Goal: Task Accomplishment & Management: Manage account settings

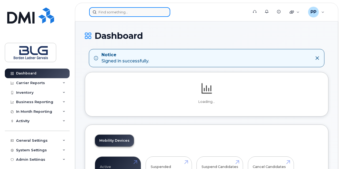
click at [113, 12] on input at bounding box center [129, 12] width 81 height 10
paste input "514-898-7560"
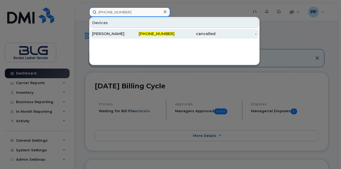
type input "514-898-7560"
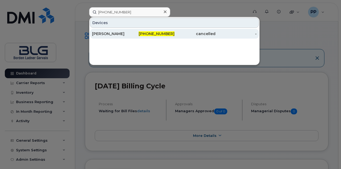
click at [123, 34] on div "[PERSON_NAME]" at bounding box center [112, 33] width 41 height 5
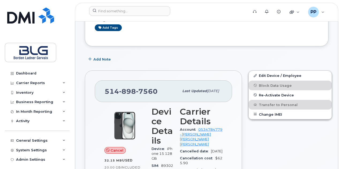
scroll to position [27, 0]
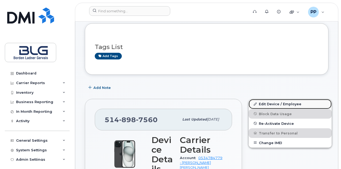
click at [270, 104] on link "Edit Device / Employee" at bounding box center [289, 104] width 83 height 10
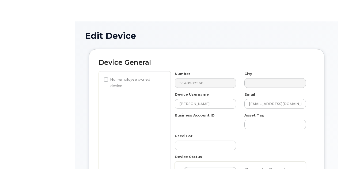
select select "4304156"
select select "4304162"
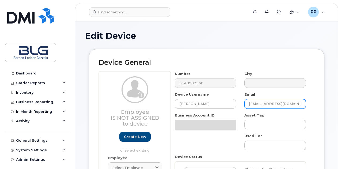
click at [255, 103] on input "htobon@blg.com" at bounding box center [274, 104] width 61 height 10
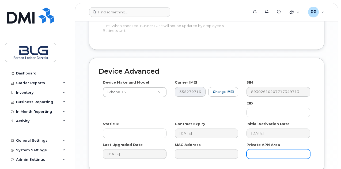
scroll to position [321, 0]
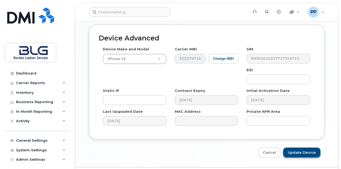
type input "[EMAIL_ADDRESS][DOMAIN_NAME]"
click at [301, 147] on input "Update Device" at bounding box center [301, 152] width 37 height 10
type input "Saving..."
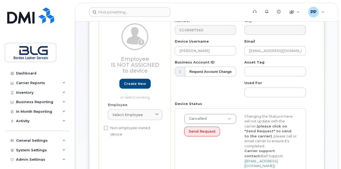
scroll to position [0, 0]
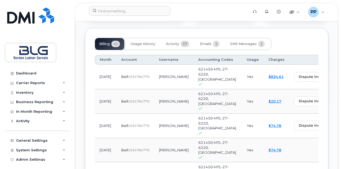
scroll to position [535, 0]
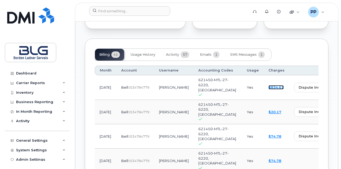
click at [268, 89] on link "$834.61" at bounding box center [275, 87] width 15 height 4
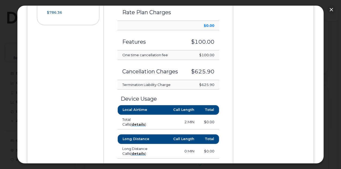
scroll to position [580, 0]
click at [331, 9] on button "button" at bounding box center [331, 9] width 9 height 9
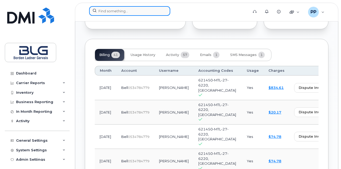
click at [135, 10] on input at bounding box center [129, 11] width 81 height 10
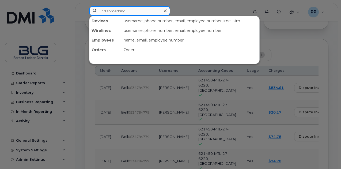
paste input "416-577-2136"
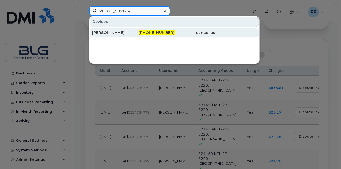
type input "416-577-2136"
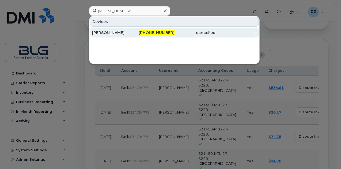
click at [112, 35] on div "[PERSON_NAME]" at bounding box center [112, 32] width 41 height 5
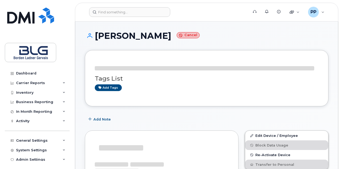
scroll to position [102, 0]
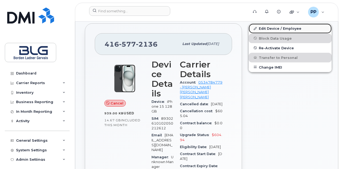
click at [275, 28] on link "Edit Device / Employee" at bounding box center [289, 29] width 83 height 10
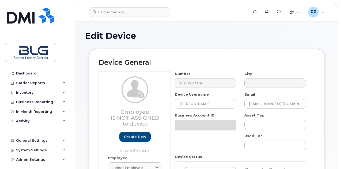
select select "4304157"
select select "4304163"
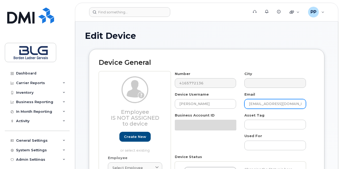
click at [254, 102] on input "GRamlal@blg.com" at bounding box center [274, 104] width 61 height 10
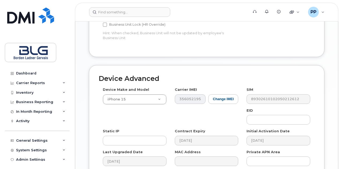
scroll to position [329, 0]
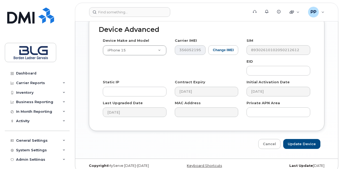
type input "[EMAIL_ADDRESS][DOMAIN_NAME]"
click at [307, 132] on div "Device Advanced Device Make and Model iPhone 15 Android TCL 502 Watch Apple Wat…" at bounding box center [206, 82] width 243 height 133
click at [307, 139] on input "Update Device" at bounding box center [301, 144] width 37 height 10
type input "Saving..."
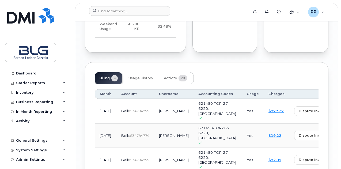
scroll to position [583, 0]
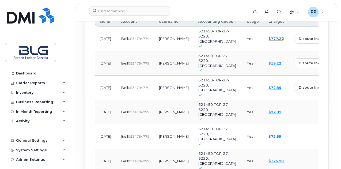
click at [268, 38] on link "$777.27" at bounding box center [275, 38] width 15 height 4
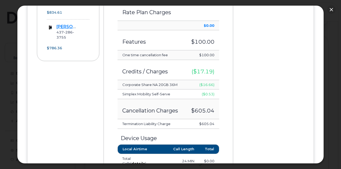
scroll to position [629, 0]
click at [329, 9] on button "button" at bounding box center [331, 9] width 9 height 9
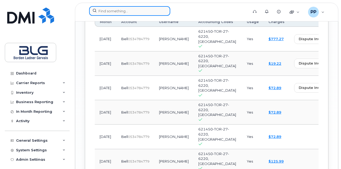
click at [131, 13] on input at bounding box center [129, 11] width 81 height 10
paste input "437-286-3755"
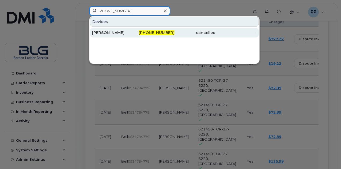
type input "437-286-3755"
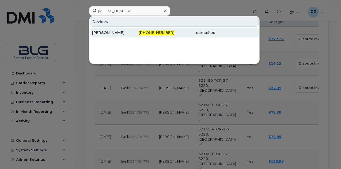
click div "Ayn Greaves"
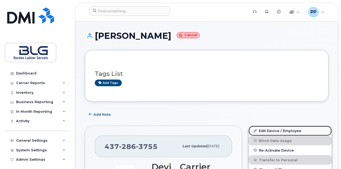
click at [272, 128] on link "Edit Device / Employee" at bounding box center [289, 131] width 83 height 10
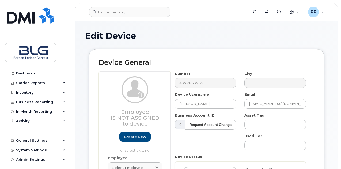
select select "4304157"
select select "4304163"
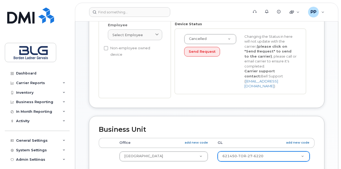
scroll to position [27, 0]
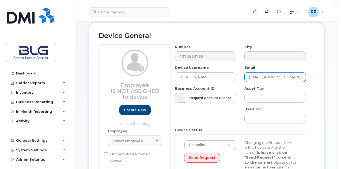
click at [253, 79] on input "[EMAIL_ADDRESS][DOMAIN_NAME]" at bounding box center [274, 77] width 61 height 10
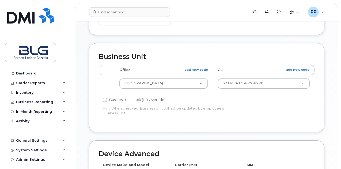
scroll to position [329, 0]
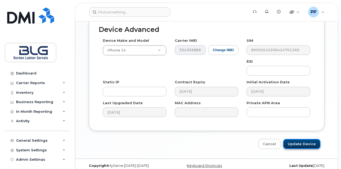
click at [309, 139] on input "Update Device" at bounding box center [301, 144] width 37 height 10
type input "Saving..."
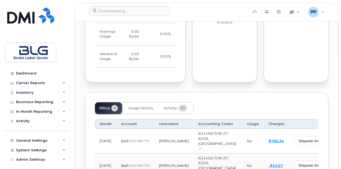
scroll to position [562, 0]
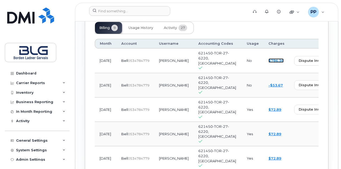
click at [268, 62] on link "$786.36" at bounding box center [275, 60] width 15 height 4
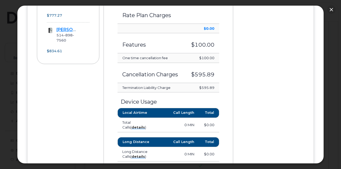
scroll to position [214, 0]
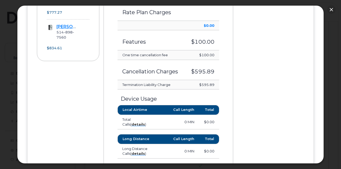
drag, startPoint x: 198, startPoint y: 85, endPoint x: 216, endPoint y: 86, distance: 17.7
click at [214, 86] on td "$595.89" at bounding box center [202, 85] width 34 height 10
click at [216, 86] on td "$595.89" at bounding box center [202, 85] width 34 height 10
drag, startPoint x: 214, startPoint y: 85, endPoint x: 201, endPoint y: 87, distance: 14.0
click at [201, 87] on td "$595.89" at bounding box center [202, 85] width 34 height 10
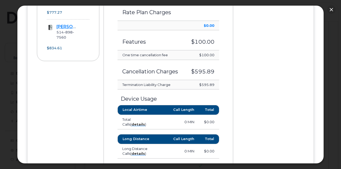
copy td "595.89"
click at [332, 8] on button "button" at bounding box center [331, 9] width 9 height 9
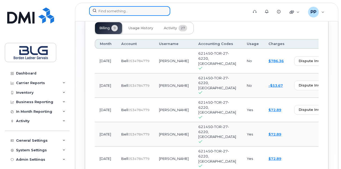
click at [149, 10] on input at bounding box center [129, 11] width 81 height 10
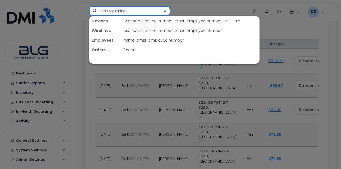
paste input "[PHONE_NUMBER]"
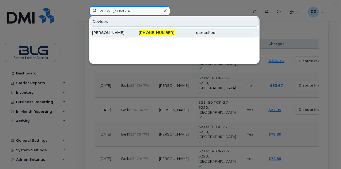
type input "[PHONE_NUMBER]"
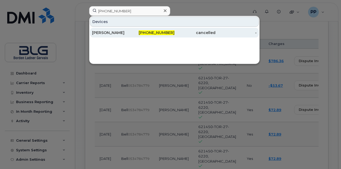
click at [133, 36] on div "[PERSON_NAME]" at bounding box center [153, 33] width 41 height 10
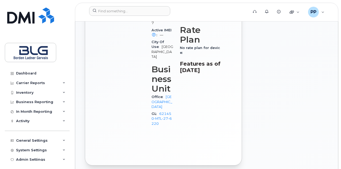
scroll to position [80, 0]
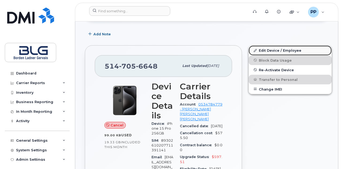
click at [272, 52] on link "Edit Device / Employee" at bounding box center [289, 50] width 83 height 10
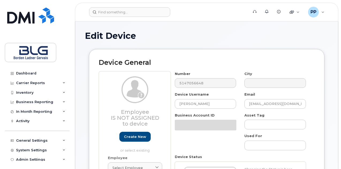
select select "4304156"
select select "4304162"
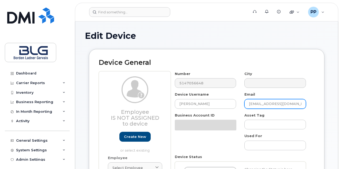
click at [260, 103] on input "HSantosvieira@blg.com" at bounding box center [274, 104] width 61 height 10
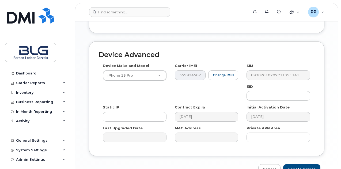
scroll to position [329, 0]
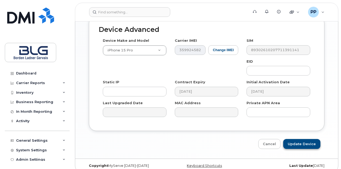
type input "[EMAIL_ADDRESS][DOMAIN_NAME]"
click at [307, 139] on input "Update Device" at bounding box center [301, 144] width 37 height 10
type input "Saving..."
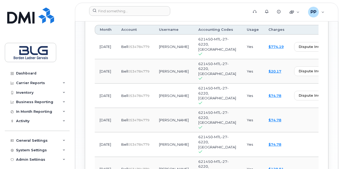
scroll to position [557, 0]
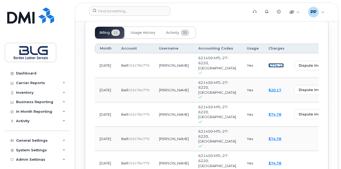
click at [268, 63] on link "$774.19" at bounding box center [275, 65] width 15 height 4
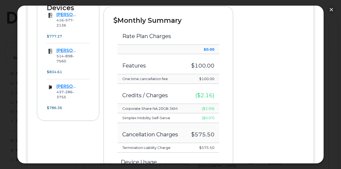
scroll to position [241, 0]
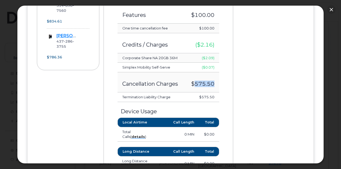
drag, startPoint x: 192, startPoint y: 84, endPoint x: 212, endPoint y: 84, distance: 20.1
click at [212, 84] on h3 "$575.50" at bounding box center [202, 84] width 24 height 6
copy h3 "575.50"
click at [332, 7] on button "button" at bounding box center [331, 9] width 9 height 9
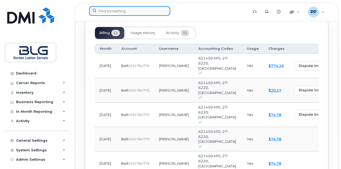
click at [153, 10] on input at bounding box center [129, 11] width 81 height 10
paste input "[PHONE_NUMBER]"
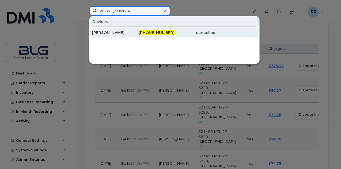
type input "[PHONE_NUMBER]"
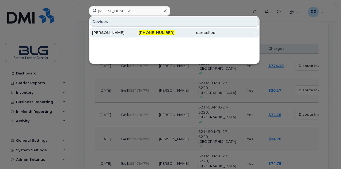
click at [119, 34] on div "[PERSON_NAME]" at bounding box center [112, 32] width 41 height 5
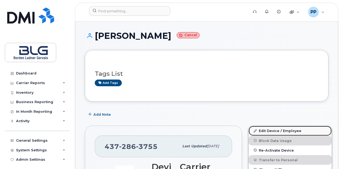
click at [271, 132] on link "Edit Device / Employee" at bounding box center [289, 131] width 83 height 10
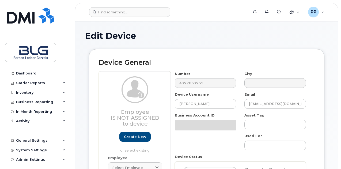
select select "4304157"
select select "4304163"
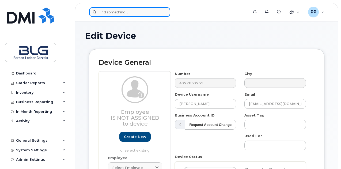
click at [110, 10] on input at bounding box center [129, 12] width 81 height 10
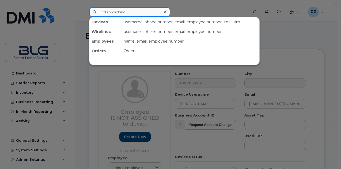
paste input "514-295-8028"
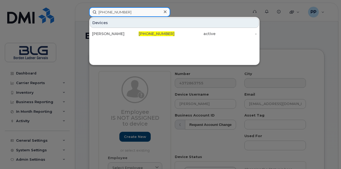
type input "514-295-8028"
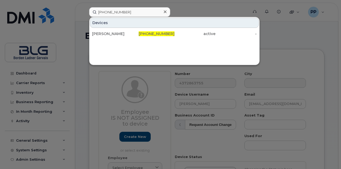
click at [110, 32] on div "Jean Marie Fontaine" at bounding box center [112, 33] width 41 height 5
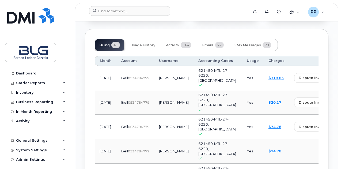
scroll to position [562, 0]
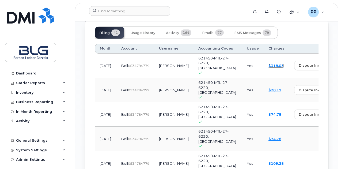
click at [268, 63] on link "$318.03" at bounding box center [275, 65] width 15 height 4
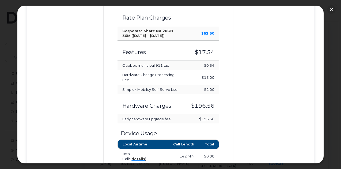
scroll to position [241, 0]
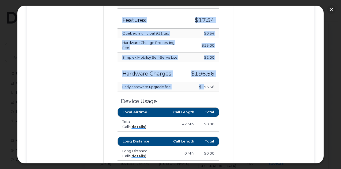
drag, startPoint x: 199, startPoint y: 86, endPoint x: 219, endPoint y: 89, distance: 19.4
click at [219, 89] on div "Rate Plan Charges Corporate Share NA 20GB 36M (Jul 22 - Aug 21) $62.50 Features…" at bounding box center [167, 33] width 109 height 118
copy table "Rate Plan Charges Corporate Share NA 20GB 36M (Jul 22 - Aug 21) $62.50 Features…"
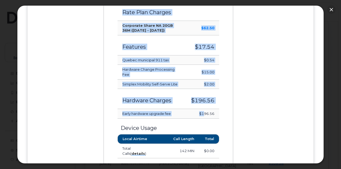
scroll to position [160, 0]
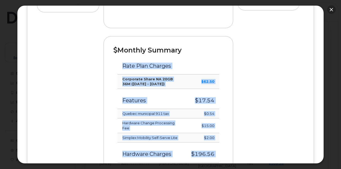
click at [331, 6] on button "button" at bounding box center [331, 9] width 9 height 9
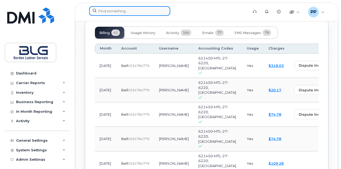
click at [138, 14] on input at bounding box center [129, 11] width 81 height 10
paste input "514-562-6180"
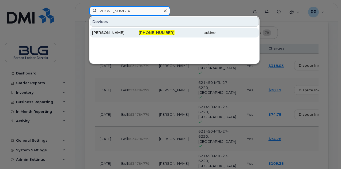
type input "514-562-6180"
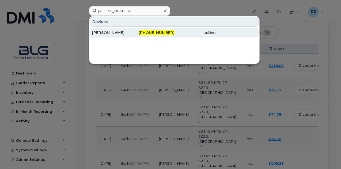
click at [107, 32] on div "[PERSON_NAME]" at bounding box center [112, 32] width 41 height 5
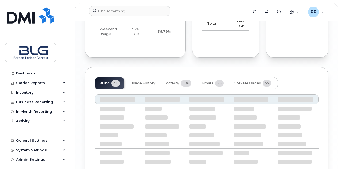
scroll to position [523, 0]
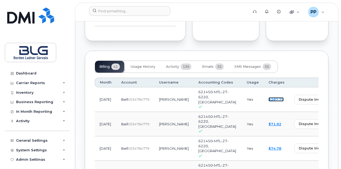
click at [268, 97] on link "$287.79" at bounding box center [275, 99] width 15 height 4
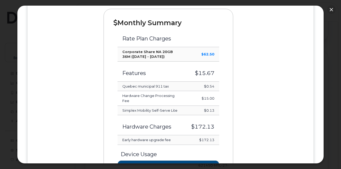
scroll to position [214, 0]
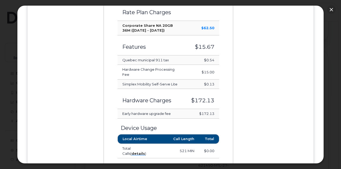
drag, startPoint x: 199, startPoint y: 111, endPoint x: 215, endPoint y: 113, distance: 15.5
click at [215, 113] on td "$172.13" at bounding box center [202, 114] width 33 height 10
copy td "172.13"
click at [330, 9] on button "button" at bounding box center [331, 9] width 9 height 9
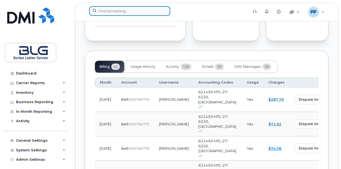
click at [157, 10] on input at bounding box center [129, 11] width 81 height 10
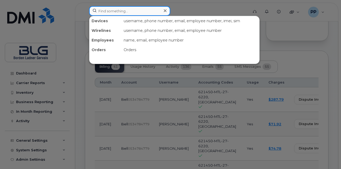
paste input "[PHONE_NUMBER]"
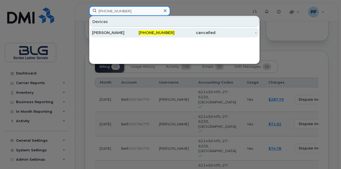
type input "[PHONE_NUMBER]"
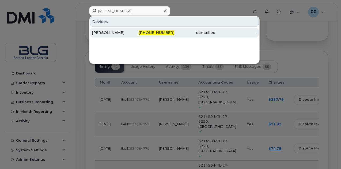
click at [124, 31] on div "Jasmine Lothian" at bounding box center [112, 32] width 41 height 5
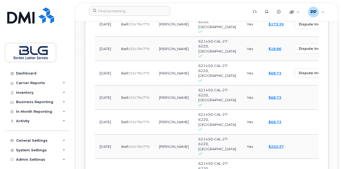
scroll to position [588, 0]
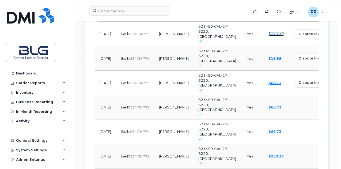
click at [268, 34] on link "$173.39" at bounding box center [275, 34] width 15 height 4
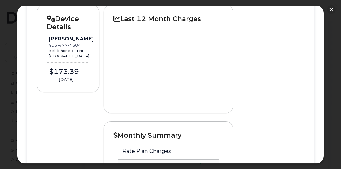
scroll to position [187, 0]
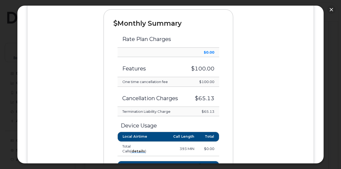
drag, startPoint x: 202, startPoint y: 111, endPoint x: 215, endPoint y: 111, distance: 13.4
click at [215, 111] on td "$65.13" at bounding box center [202, 112] width 34 height 10
copy td "65.13"
click at [332, 9] on button "button" at bounding box center [331, 9] width 9 height 9
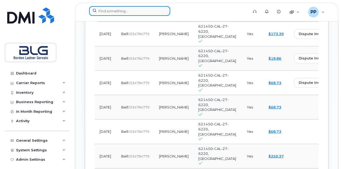
click at [140, 9] on input at bounding box center [129, 11] width 81 height 10
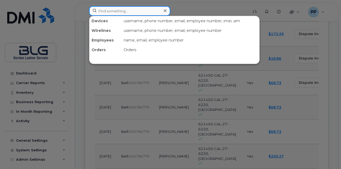
paste input "438-868-2148"
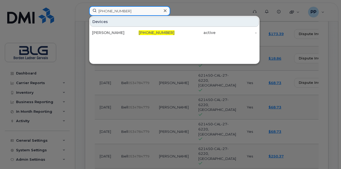
type input "438-868-2148"
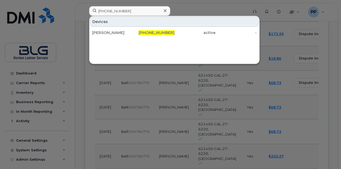
click at [117, 33] on div "[PERSON_NAME]" at bounding box center [112, 32] width 41 height 5
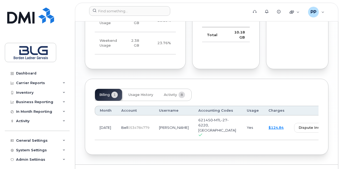
scroll to position [497, 0]
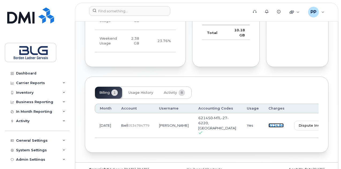
click at [268, 123] on link "$124.84" at bounding box center [275, 125] width 15 height 4
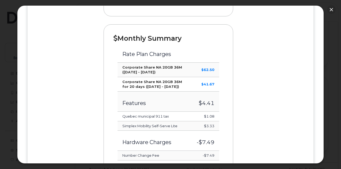
scroll to position [166, 0]
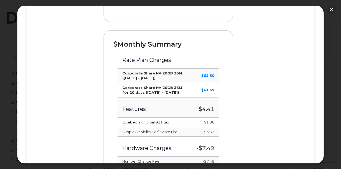
click at [203, 91] on strong "$41.67" at bounding box center [207, 90] width 13 height 4
click at [204, 112] on td "$4.41" at bounding box center [205, 107] width 27 height 20
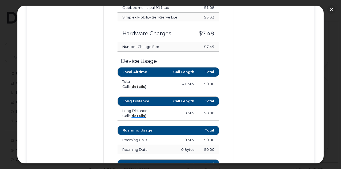
click at [205, 91] on div "Rate Plan Charges Corporate Share NA 20GB 36M (Jul 22 - Aug 21) $62.50 Corporat…" at bounding box center [167, 102] width 109 height 336
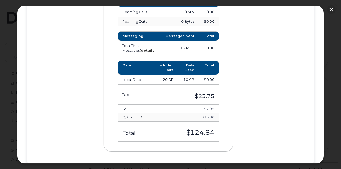
scroll to position [380, 0]
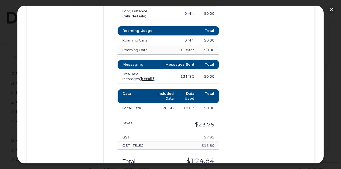
click at [141, 81] on strong "details" at bounding box center [148, 78] width 14 height 4
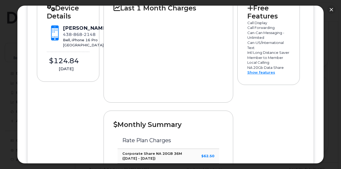
scroll to position [59, 0]
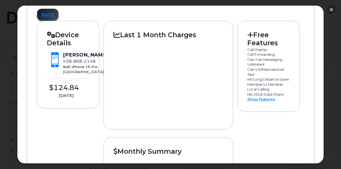
click at [332, 7] on button "button" at bounding box center [331, 9] width 9 height 9
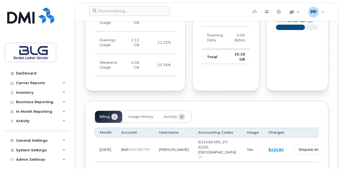
scroll to position [497, 0]
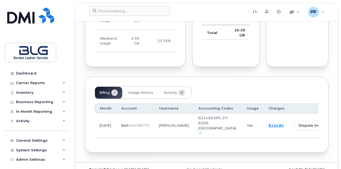
click at [198, 116] on span "621450-MTL-27-6220, Montreal" at bounding box center [217, 123] width 38 height 14
click at [198, 131] on icon at bounding box center [200, 132] width 4 height 3
click at [340, 123] on span "view" at bounding box center [345, 125] width 8 height 5
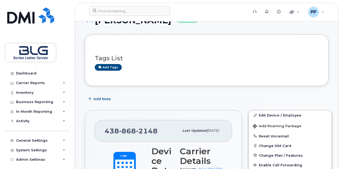
scroll to position [0, 0]
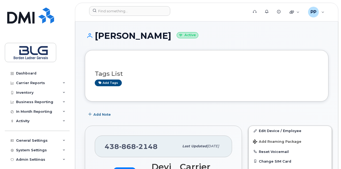
click at [152, 36] on h1 "Adelina Bocanegra Active" at bounding box center [206, 35] width 243 height 9
copy h1 "Bocanegra"
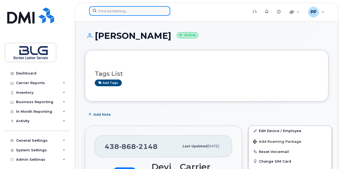
click at [124, 12] on input at bounding box center [129, 11] width 81 height 10
paste input "647-233-7412"
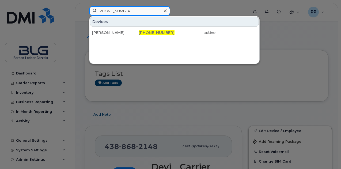
type input "647-233-7412"
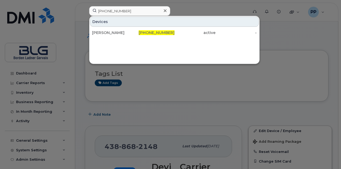
click at [120, 34] on div "Noah Burshtein" at bounding box center [112, 32] width 41 height 5
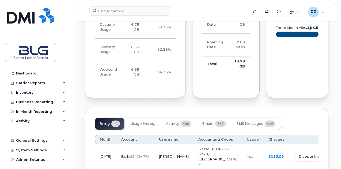
scroll to position [523, 0]
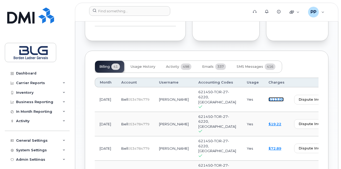
click at [268, 97] on link "$113.09" at bounding box center [275, 99] width 15 height 4
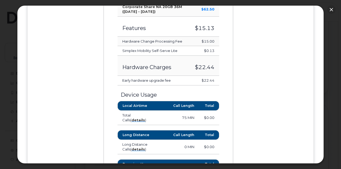
scroll to position [241, 0]
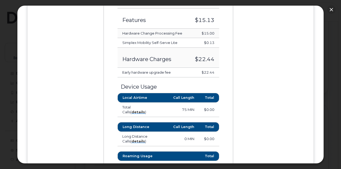
click at [204, 71] on td "$22.44" at bounding box center [204, 73] width 29 height 10
copy div "$22.44"
click at [194, 70] on td "$22.44" at bounding box center [204, 73] width 29 height 10
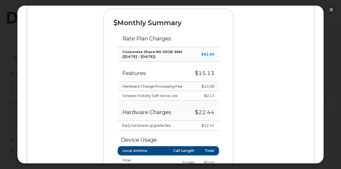
scroll to position [187, 0]
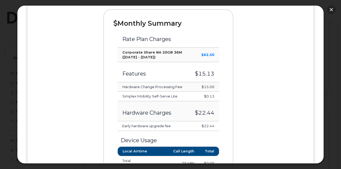
click at [330, 10] on button "button" at bounding box center [331, 9] width 9 height 9
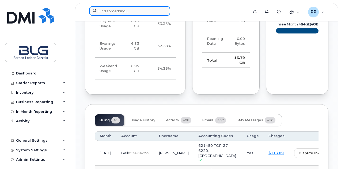
click at [149, 7] on input at bounding box center [129, 11] width 81 height 10
paste input "[PHONE_NUMBER]"
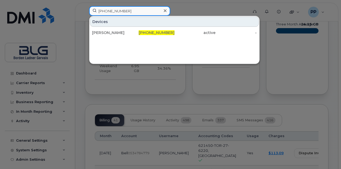
type input "[PHONE_NUMBER]"
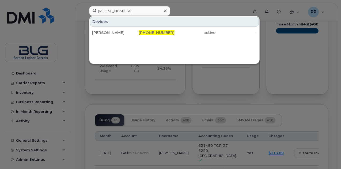
click at [133, 36] on div "[PERSON_NAME]" at bounding box center [153, 33] width 41 height 10
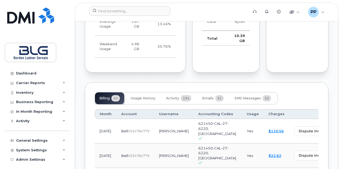
scroll to position [535, 0]
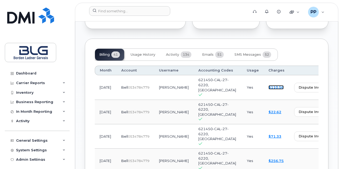
click at [268, 85] on link "$110.56" at bounding box center [275, 87] width 15 height 4
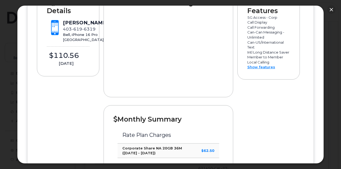
scroll to position [214, 0]
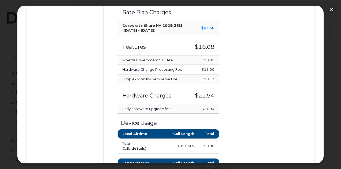
click at [207, 106] on td "$21.94" at bounding box center [204, 109] width 29 height 10
copy div "$21.94"
click at [332, 6] on button "button" at bounding box center [331, 9] width 9 height 9
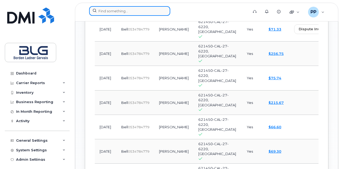
click at [133, 8] on input at bounding box center [129, 11] width 81 height 10
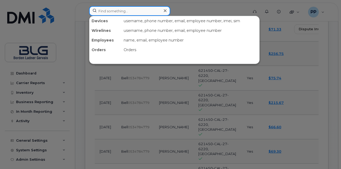
paste input "416-302-4738"
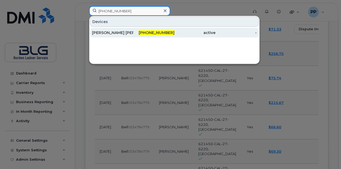
type input "416-302-4738"
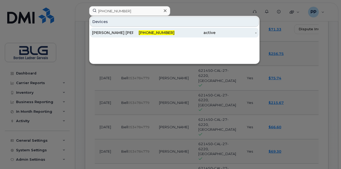
click at [133, 35] on div "Noelle Engle Hardy" at bounding box center [153, 33] width 41 height 10
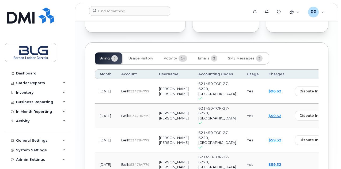
scroll to position [562, 0]
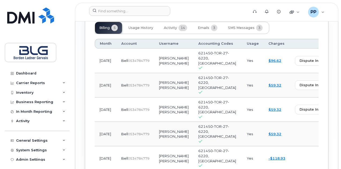
click at [263, 48] on td "$96.62" at bounding box center [276, 60] width 26 height 24
click at [268, 58] on link "$96.62" at bounding box center [274, 60] width 13 height 4
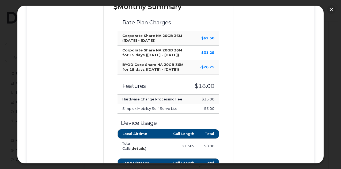
scroll to position [214, 0]
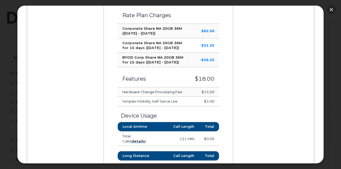
click at [330, 7] on button "button" at bounding box center [331, 9] width 9 height 9
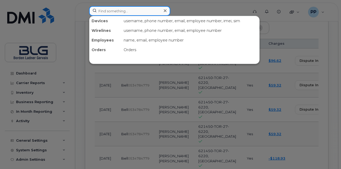
click at [151, 9] on input at bounding box center [129, 11] width 81 height 10
paste input "416-709-6233"
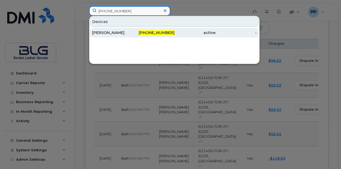
type input "416-709-6233"
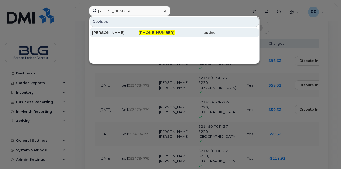
click at [113, 33] on div "Natasha Miklaucic" at bounding box center [112, 32] width 41 height 5
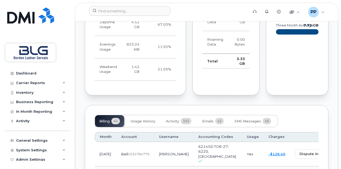
scroll to position [508, 0]
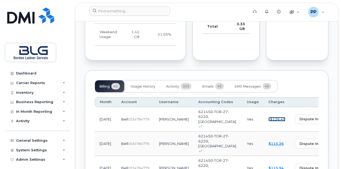
click at [268, 117] on link "-$126.40" at bounding box center [276, 119] width 17 height 4
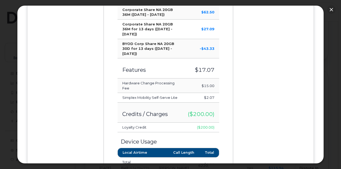
scroll to position [267, 0]
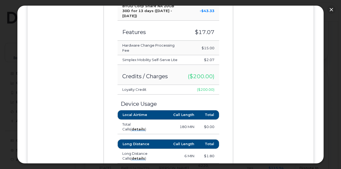
click at [145, 43] on td "Hardware Change Processing Fee" at bounding box center [149, 48] width 65 height 14
click at [156, 61] on td "Simplex Mobility Self-Serve Lite" at bounding box center [149, 60] width 65 height 10
click at [330, 9] on button "button" at bounding box center [331, 9] width 9 height 9
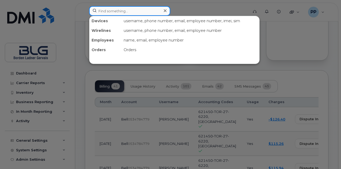
click at [140, 12] on input at bounding box center [129, 11] width 81 height 10
paste input "[PHONE_NUMBER]"
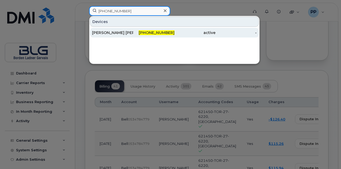
type input "[PHONE_NUMBER]"
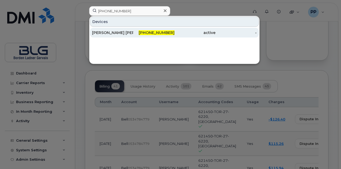
click at [128, 34] on div "[PERSON_NAME] [PERSON_NAME]" at bounding box center [112, 32] width 41 height 5
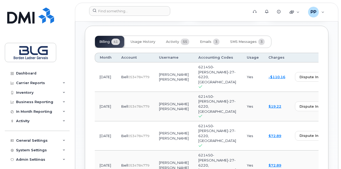
scroll to position [564, 0]
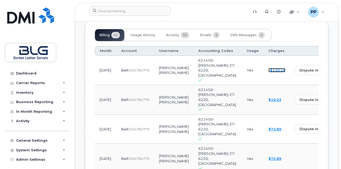
click at [268, 68] on link "-$110.16" at bounding box center [276, 70] width 17 height 4
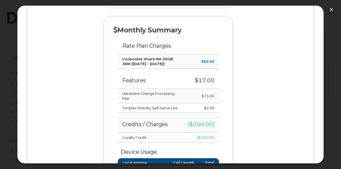
scroll to position [241, 0]
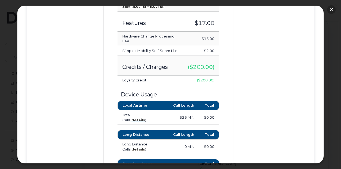
click at [330, 8] on button "button" at bounding box center [331, 9] width 9 height 9
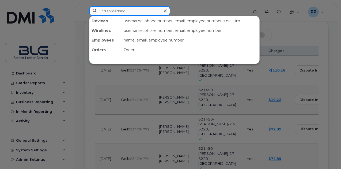
click at [149, 10] on input at bounding box center [129, 11] width 81 height 10
paste input "403-869-6281"
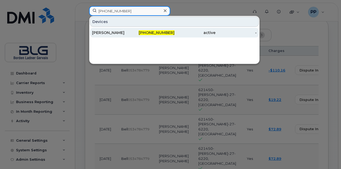
type input "403-869-6281"
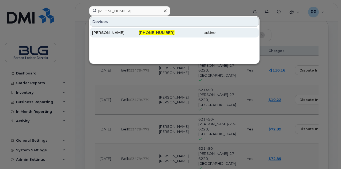
click at [111, 30] on div "[PERSON_NAME]" at bounding box center [112, 32] width 41 height 5
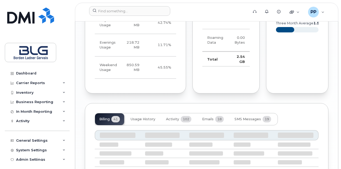
scroll to position [518, 0]
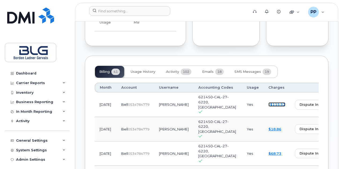
click at [268, 102] on link "-$115.52" at bounding box center [276, 104] width 17 height 4
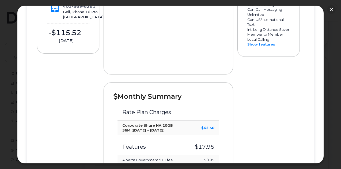
scroll to position [241, 0]
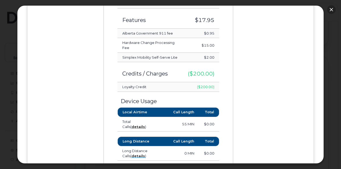
click at [330, 6] on button "button" at bounding box center [331, 9] width 9 height 9
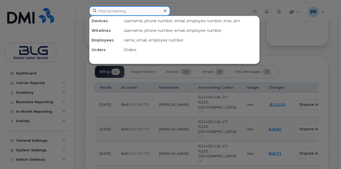
click at [130, 12] on input at bounding box center [129, 11] width 81 height 10
paste input "[PHONE_NUMBER]"
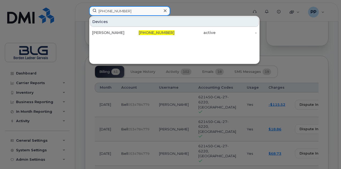
type input "[PHONE_NUMBER]"
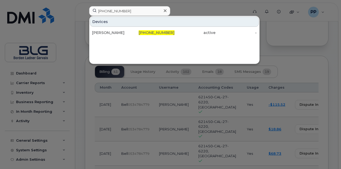
click at [116, 31] on div "[PERSON_NAME]" at bounding box center [112, 32] width 41 height 5
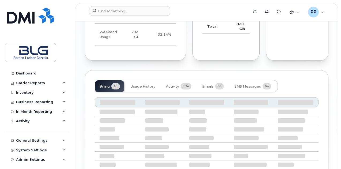
scroll to position [528, 0]
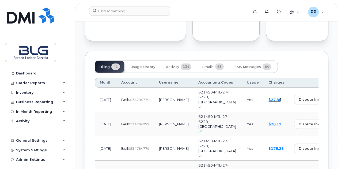
click at [268, 97] on link "$27.88" at bounding box center [274, 99] width 13 height 4
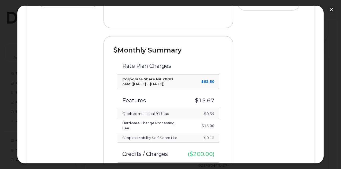
scroll to position [214, 0]
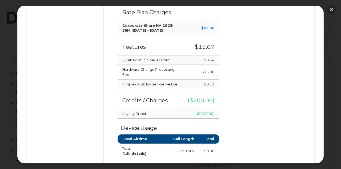
click at [330, 5] on div at bounding box center [170, 84] width 341 height 169
click at [332, 9] on button "button" at bounding box center [331, 9] width 9 height 9
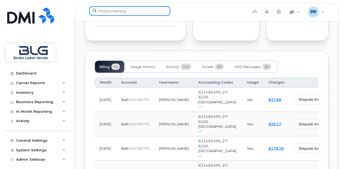
click at [140, 12] on input at bounding box center [129, 11] width 81 height 10
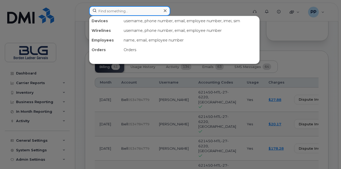
paste input "613-413-7423"
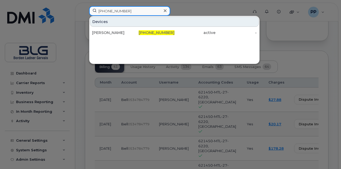
type input "613-413-7423"
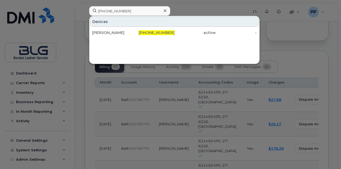
click at [114, 32] on div "[PERSON_NAME]" at bounding box center [112, 32] width 41 height 5
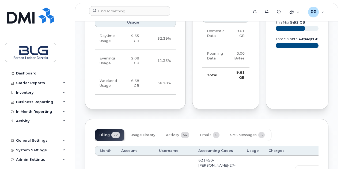
scroll to position [562, 0]
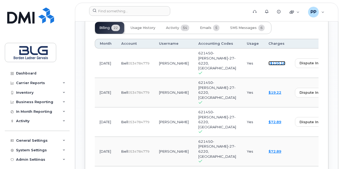
click at [268, 61] on link "-$110.16" at bounding box center [276, 63] width 17 height 4
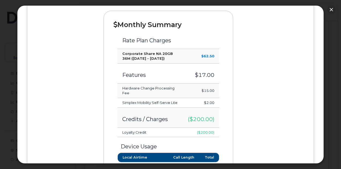
scroll to position [187, 0]
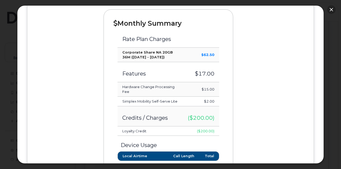
click at [330, 6] on button "button" at bounding box center [331, 9] width 9 height 9
